Goal: Task Accomplishment & Management: Use online tool/utility

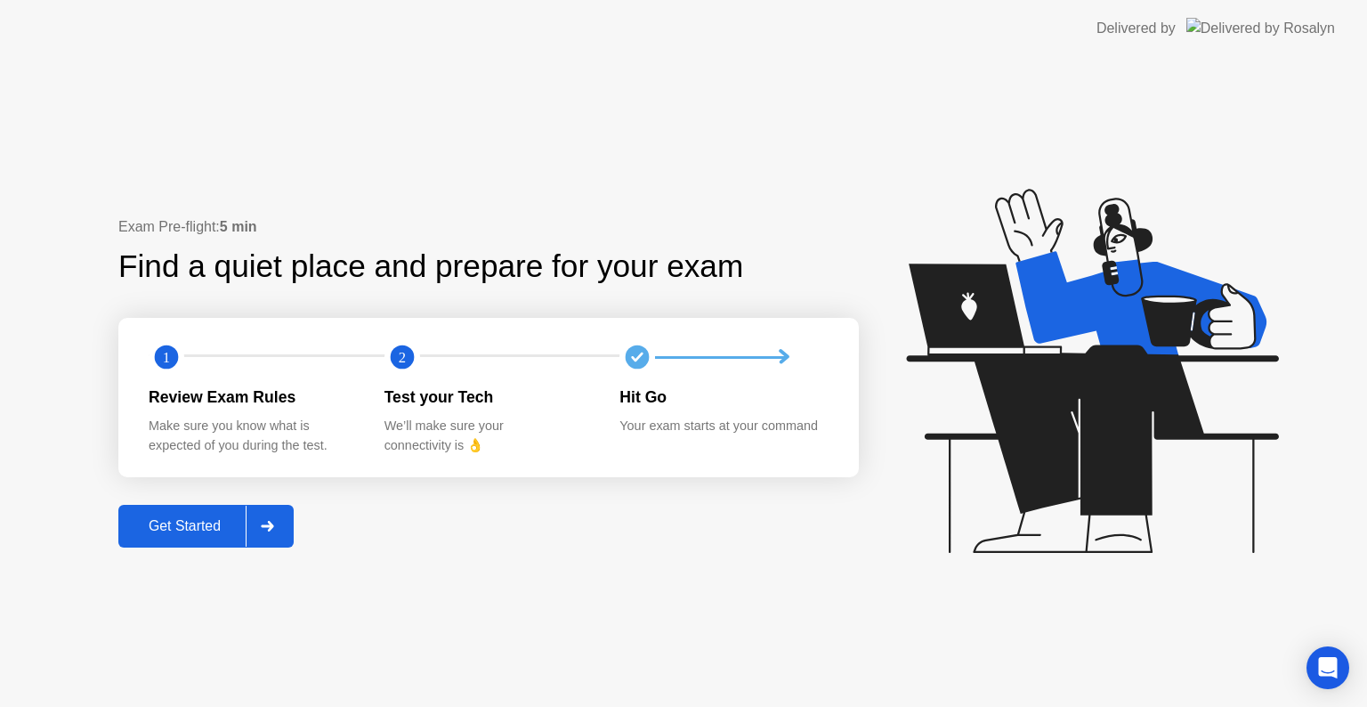
click at [199, 520] on div "Get Started" at bounding box center [185, 526] width 122 height 16
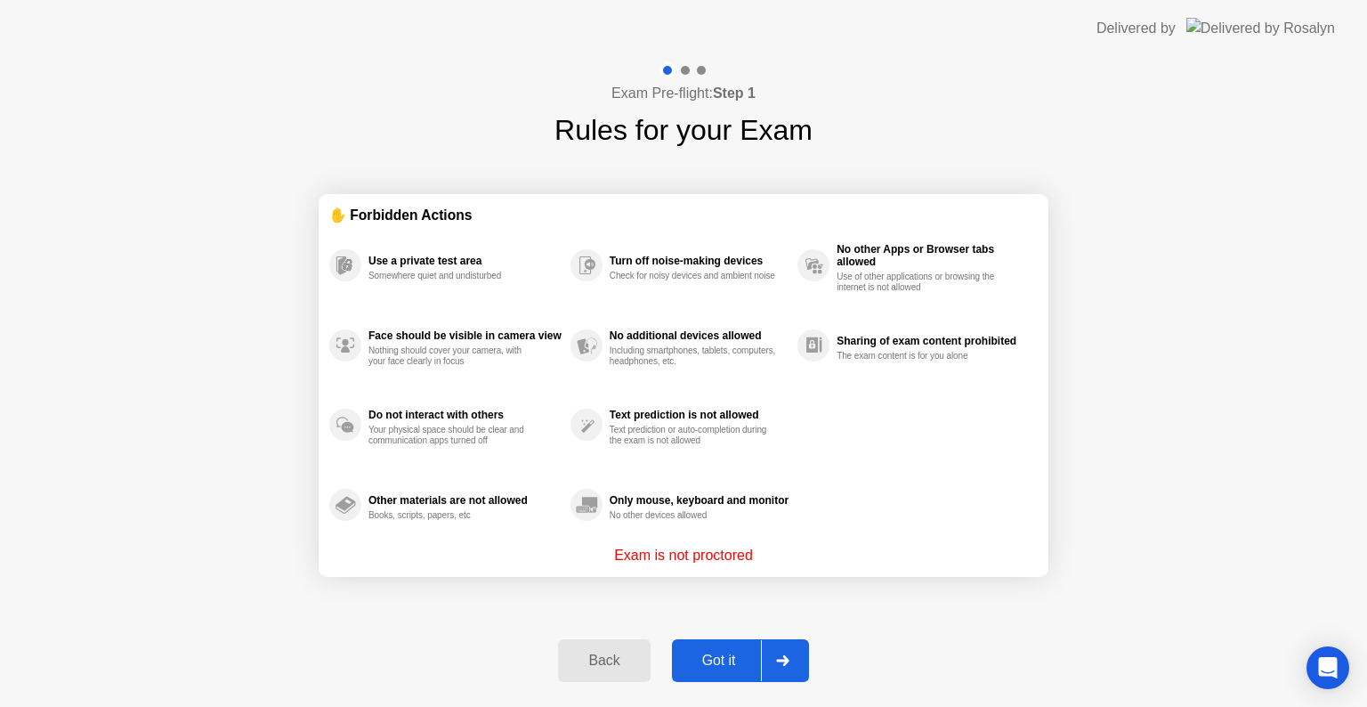
click at [731, 670] on button "Got it" at bounding box center [740, 660] width 137 height 43
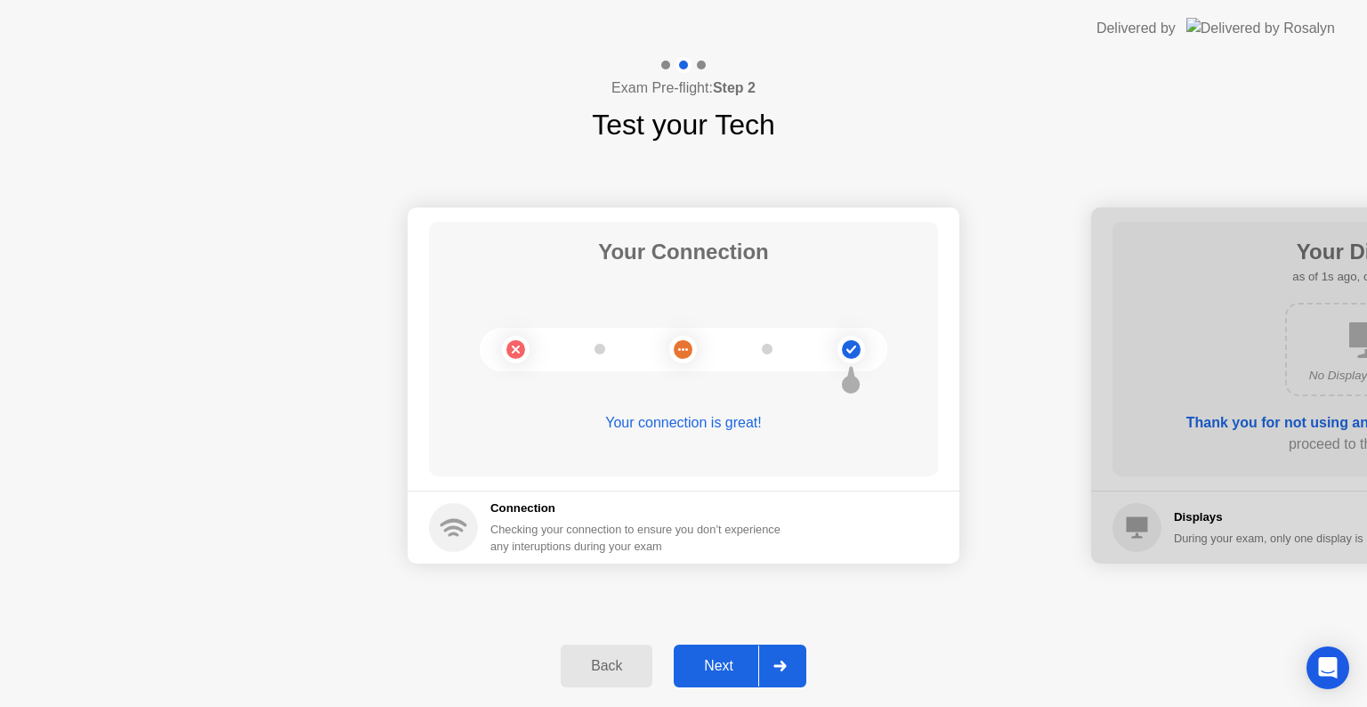
click at [723, 672] on div "Next" at bounding box center [718, 666] width 79 height 16
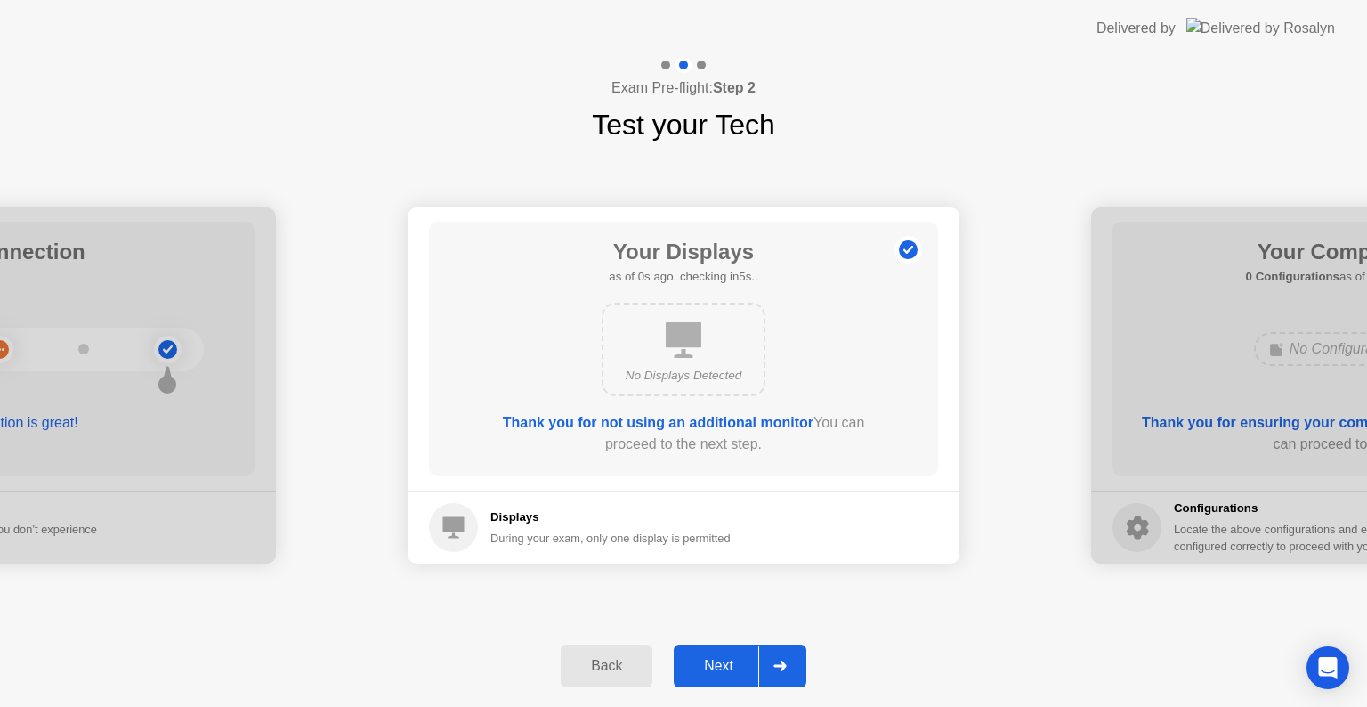
click at [723, 672] on div "Next" at bounding box center [718, 666] width 79 height 16
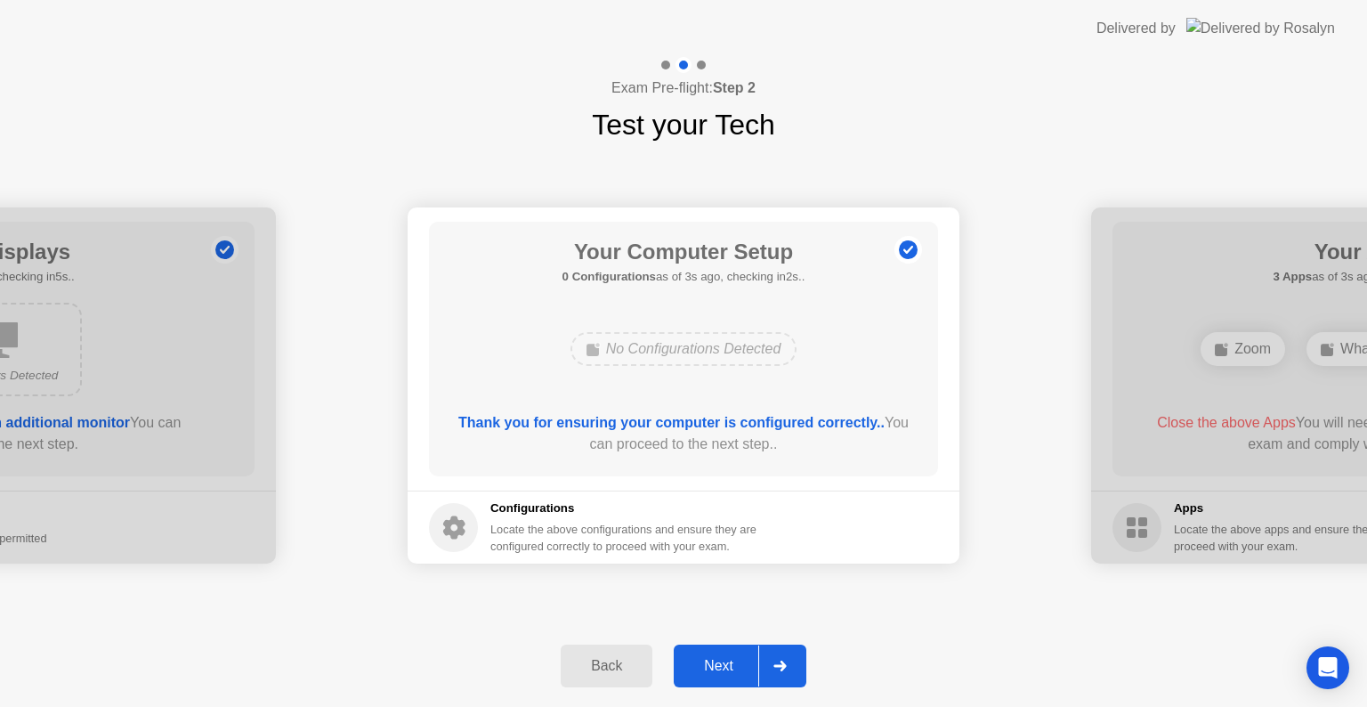
click at [723, 671] on div "Next" at bounding box center [718, 666] width 79 height 16
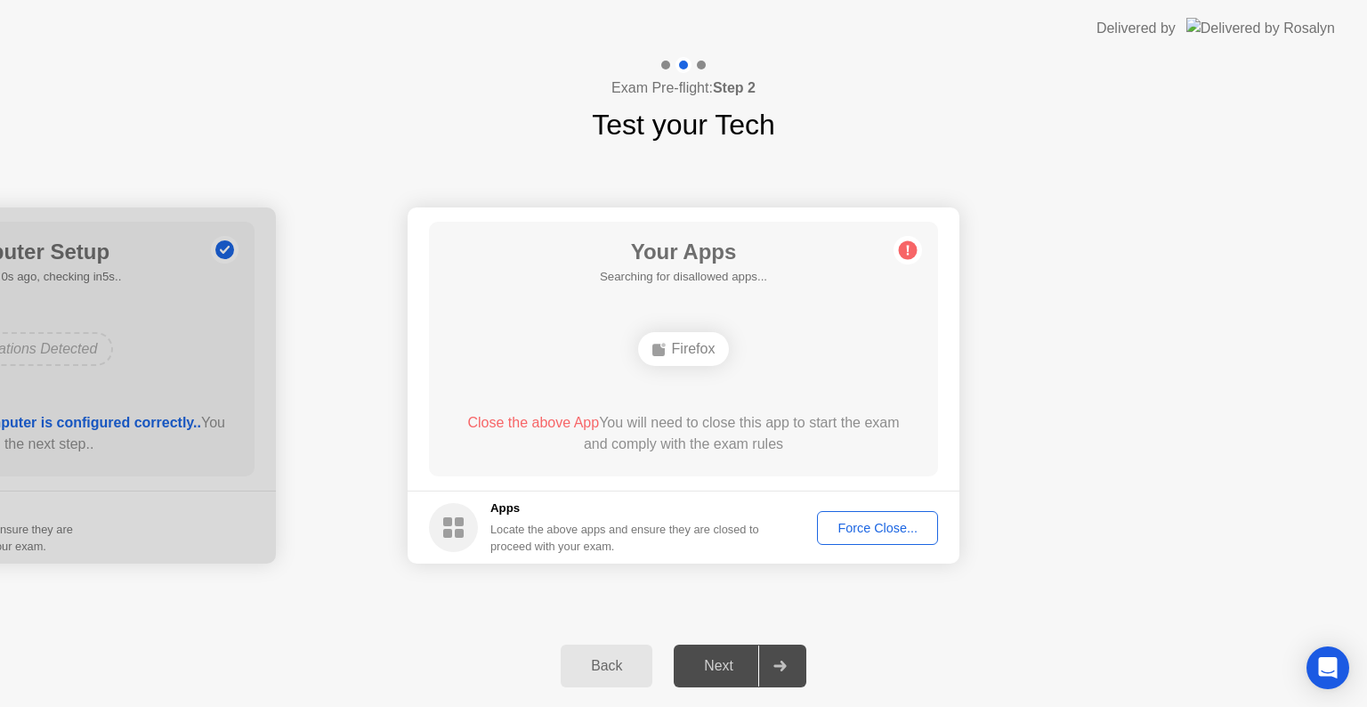
click at [801, 381] on div "Your Apps Searching for disallowed apps... Firefox Close the above App You will…" at bounding box center [683, 349] width 509 height 254
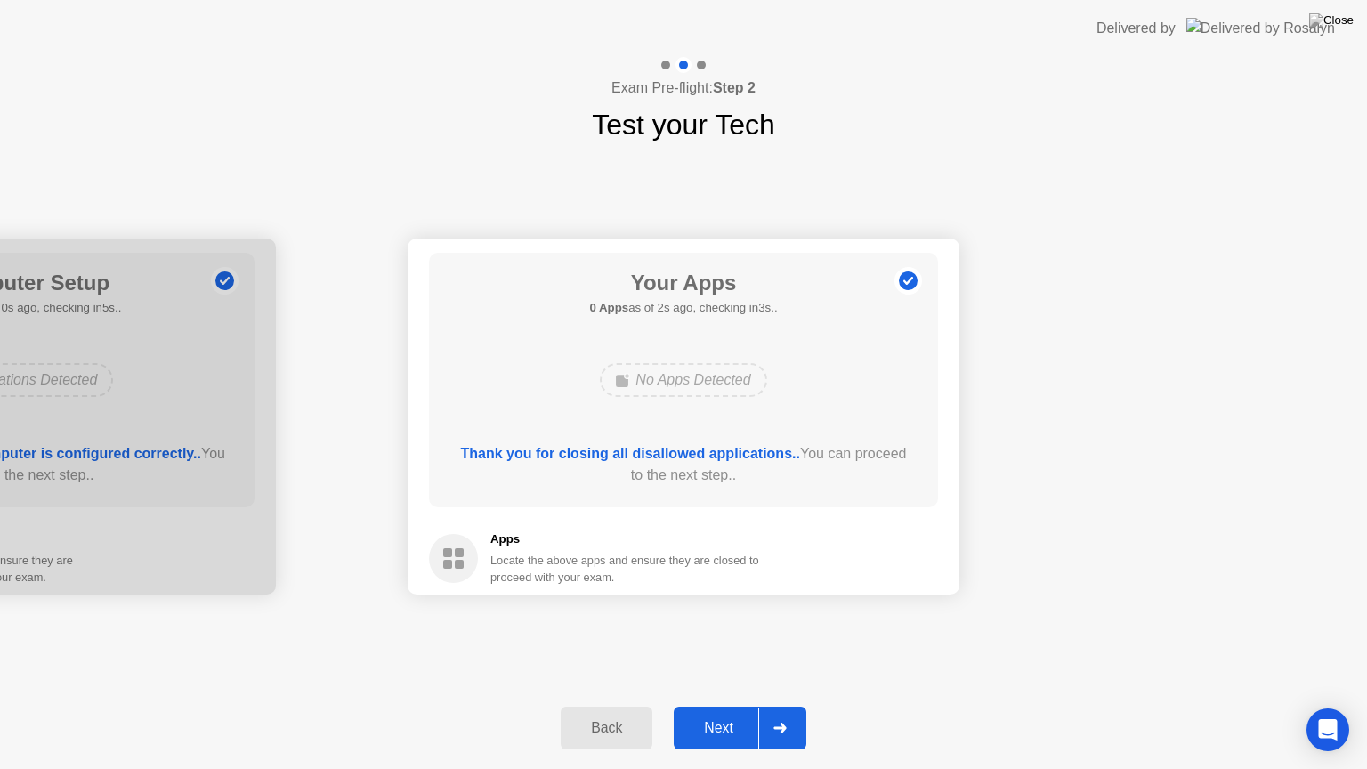
click at [736, 706] on div "Next" at bounding box center [718, 728] width 79 height 16
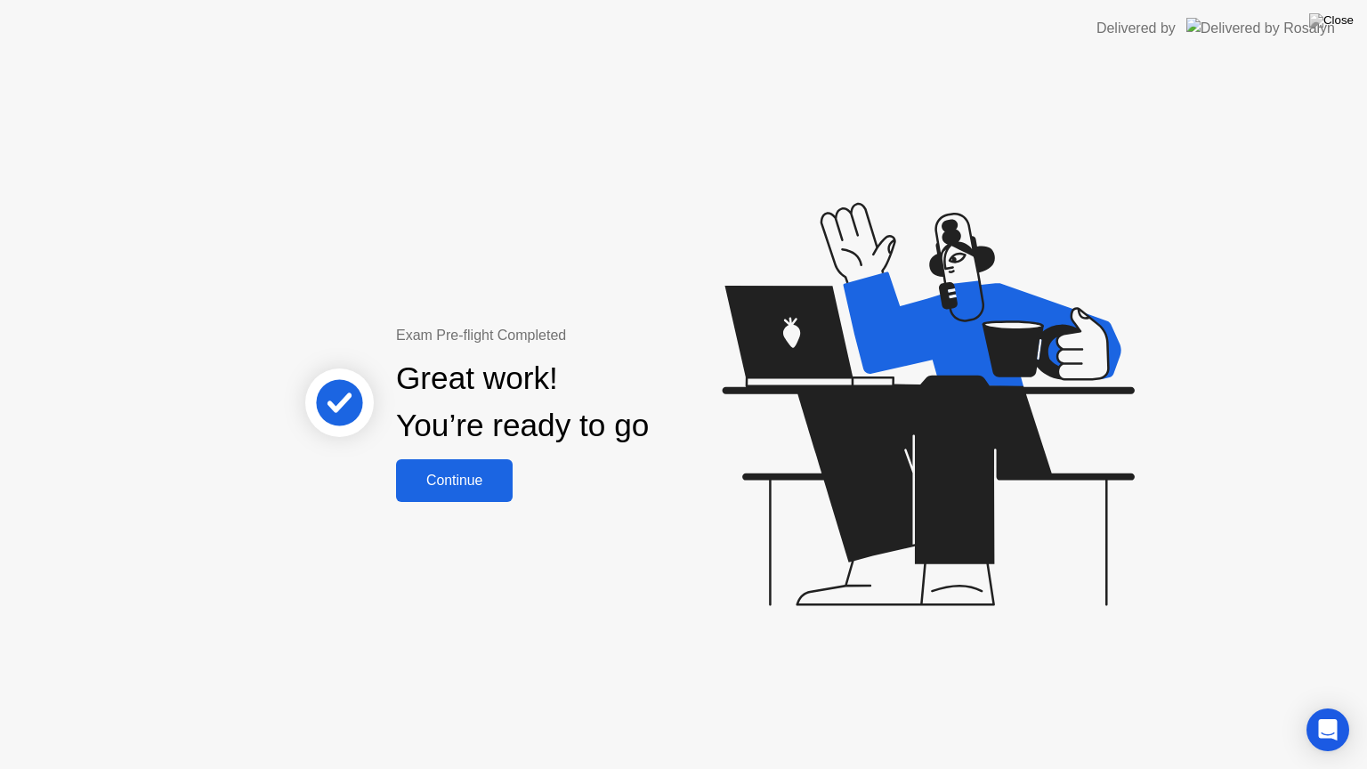
click at [484, 483] on div "Continue" at bounding box center [454, 481] width 106 height 16
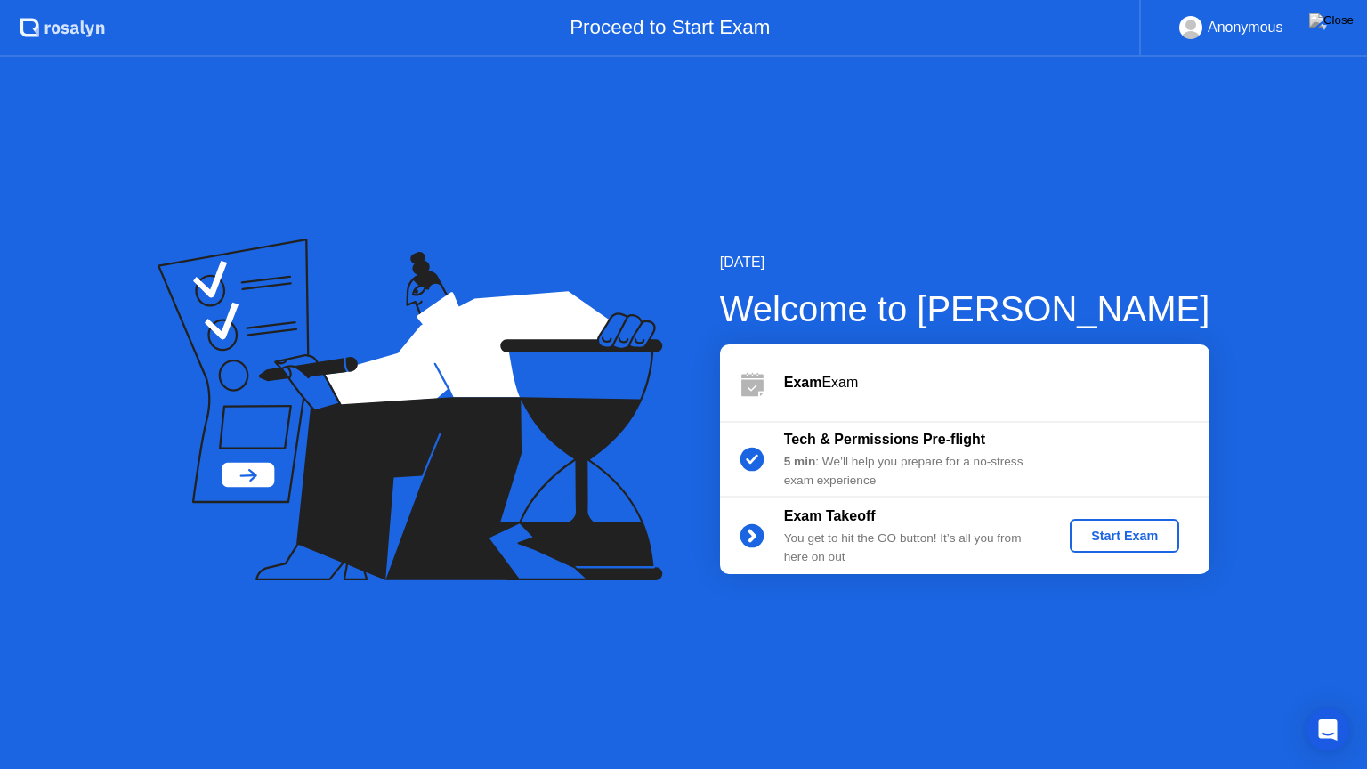
click at [1136, 529] on div "Start Exam" at bounding box center [1124, 536] width 95 height 14
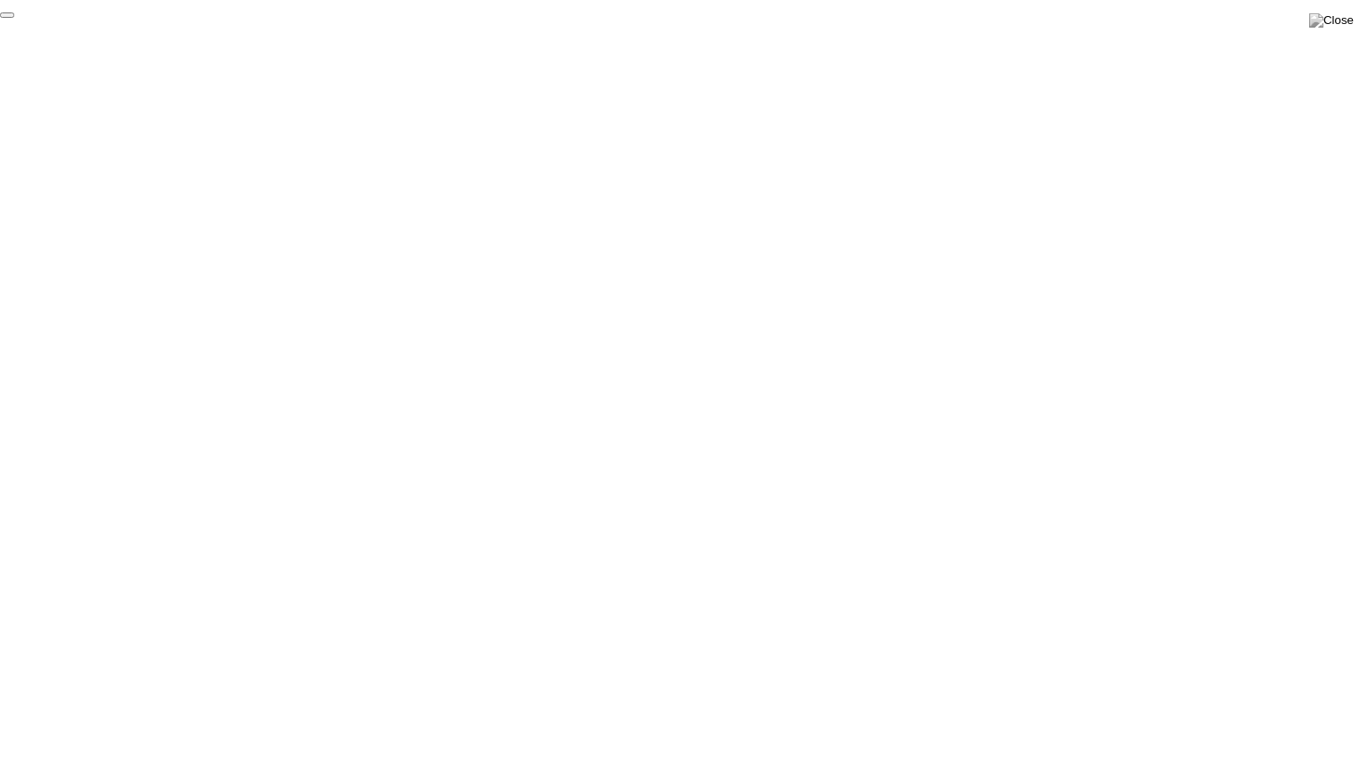
click at [14, 18] on button "End Proctoring Session" at bounding box center [7, 14] width 14 height 5
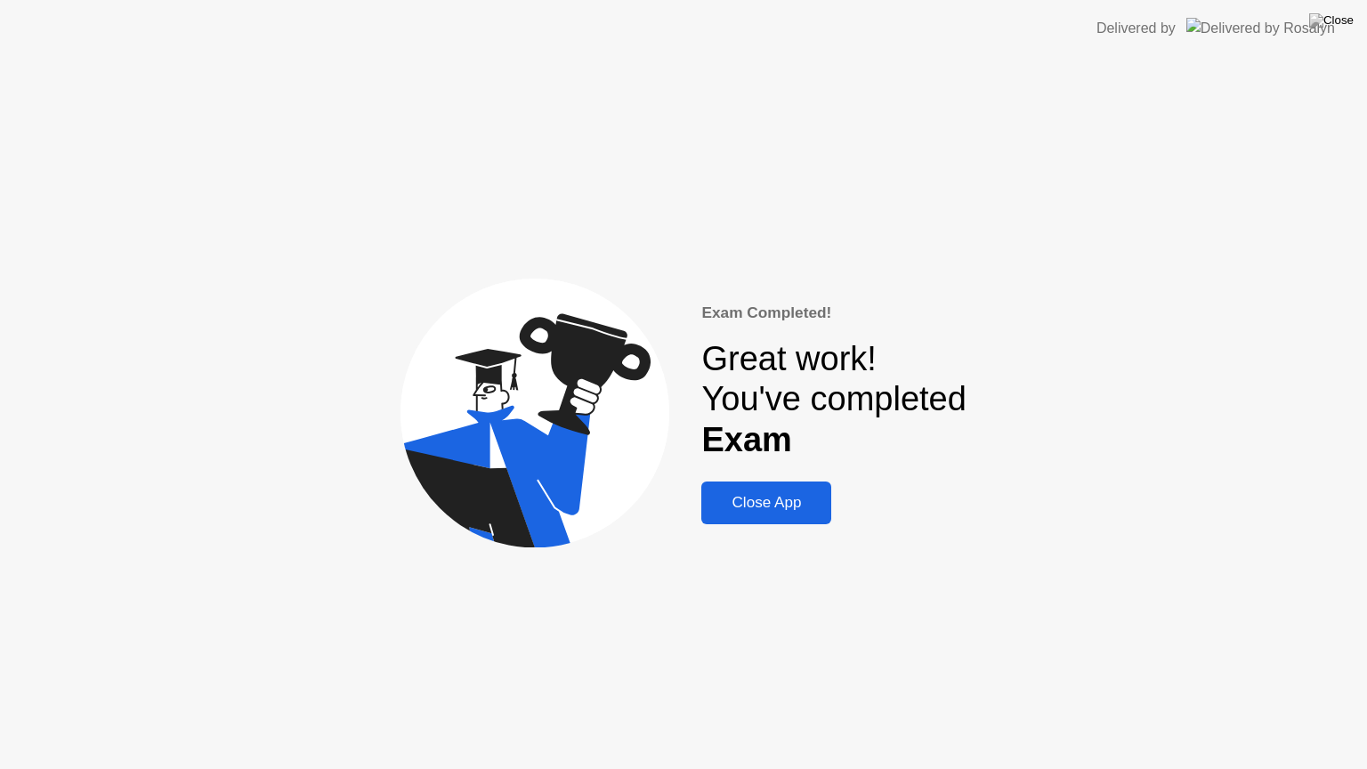
click at [772, 507] on div "Close App" at bounding box center [766, 503] width 119 height 18
